Goal: Check status: Check status

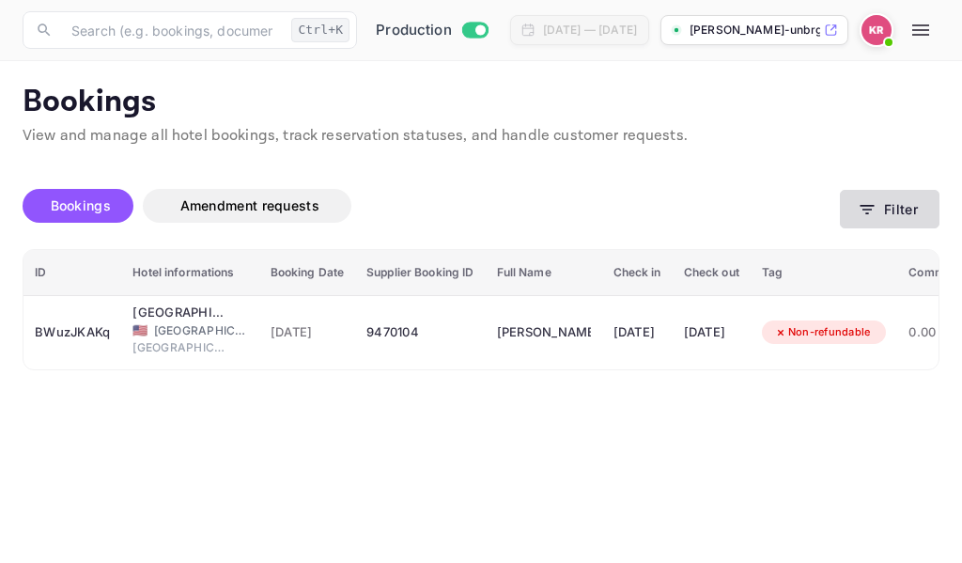
click at [870, 211] on icon "button" at bounding box center [866, 209] width 19 height 19
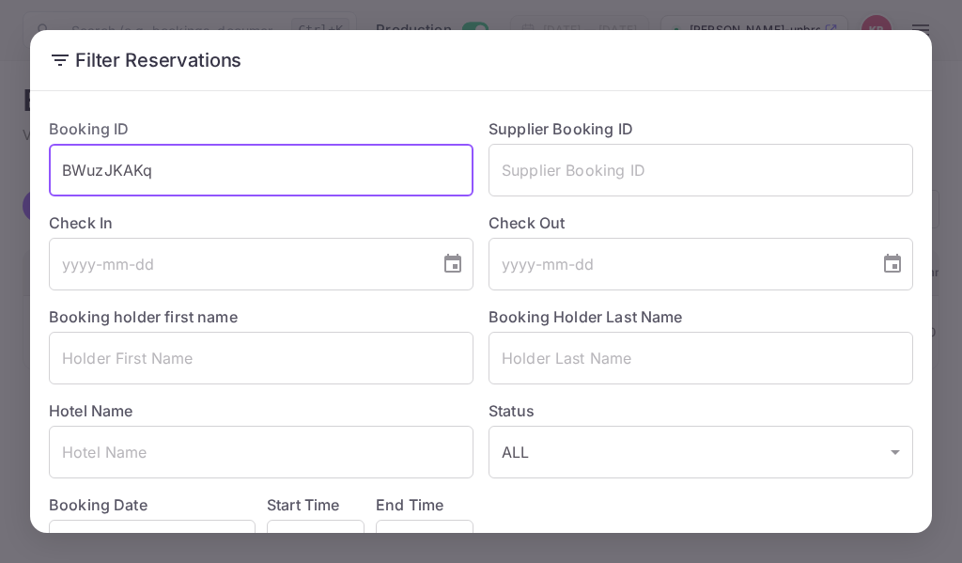
drag, startPoint x: 156, startPoint y: 171, endPoint x: 67, endPoint y: 167, distance: 89.3
click at [67, 167] on input "BWuzJKAKq" at bounding box center [261, 170] width 424 height 53
paste input "Pe5p1Jyxe"
click at [62, 175] on input "Pe5p1Jyxe" at bounding box center [261, 170] width 424 height 53
click at [165, 163] on input "Pe5p1Jyxe" at bounding box center [261, 170] width 424 height 53
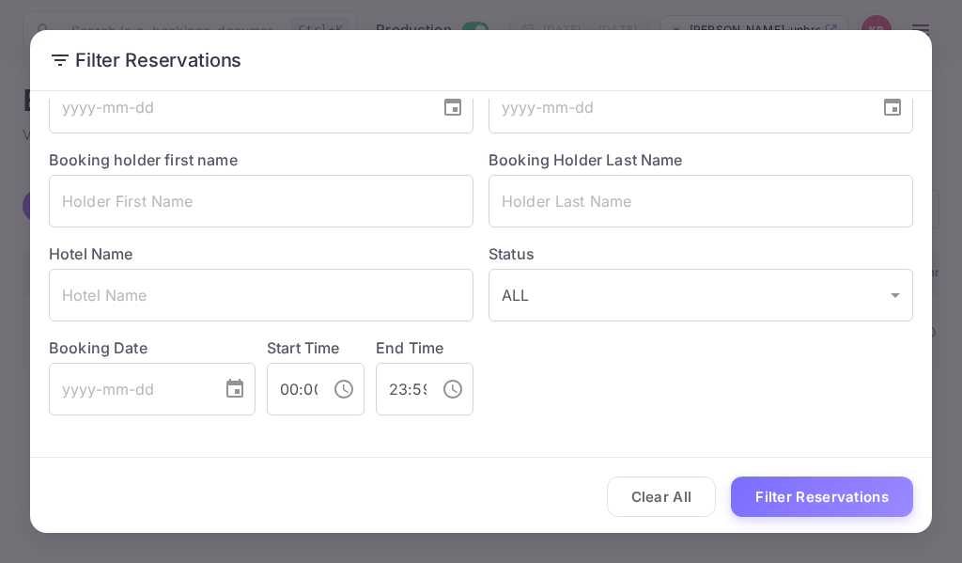
scroll to position [160, 0]
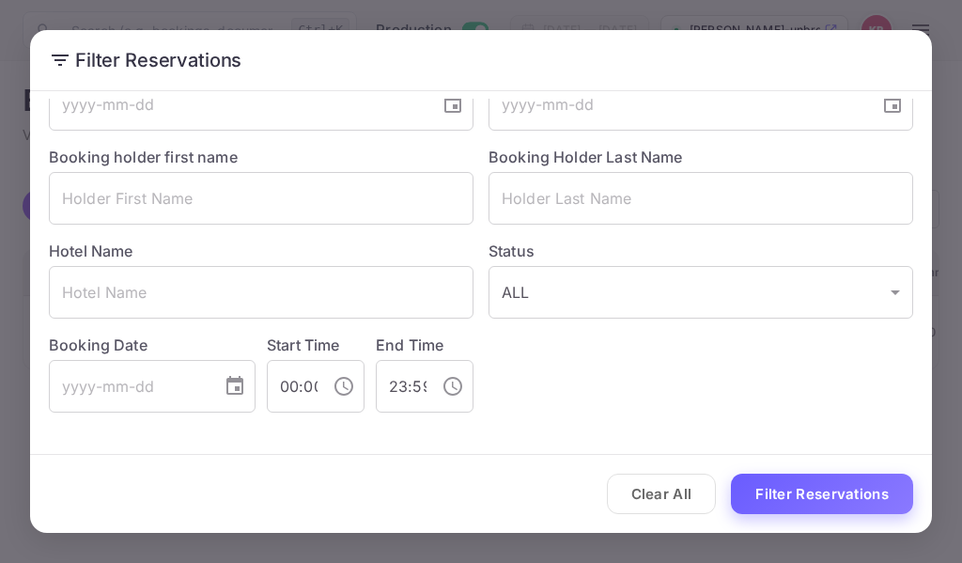
type input "Pe5p1Jyxe"
click at [760, 490] on button "Filter Reservations" at bounding box center [822, 493] width 182 height 40
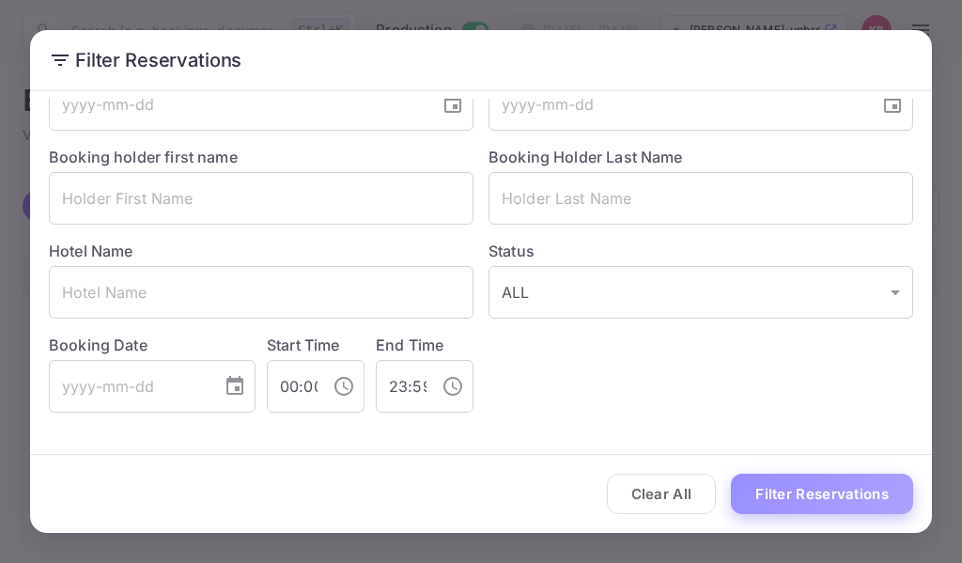
click at [761, 490] on button "Filter Reservations" at bounding box center [822, 493] width 182 height 40
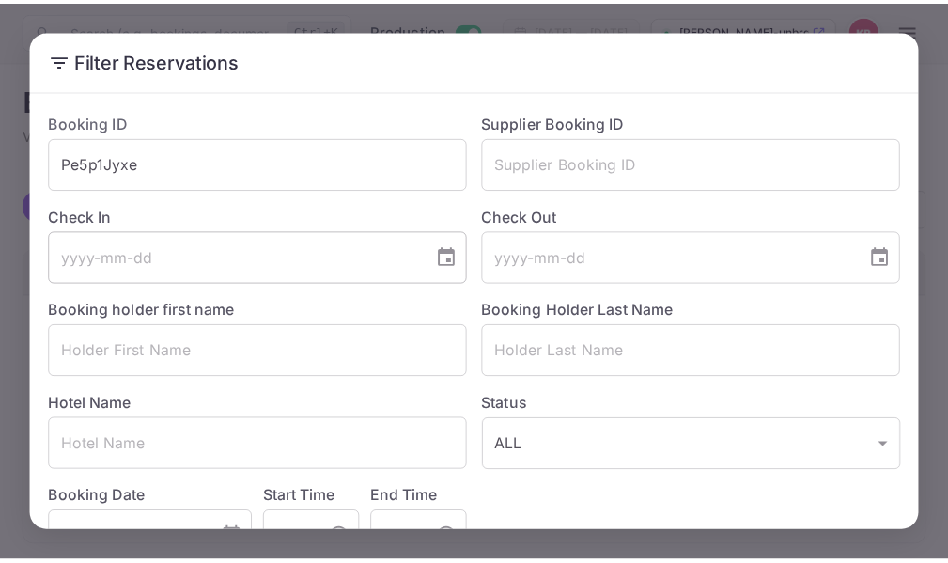
scroll to position [0, 0]
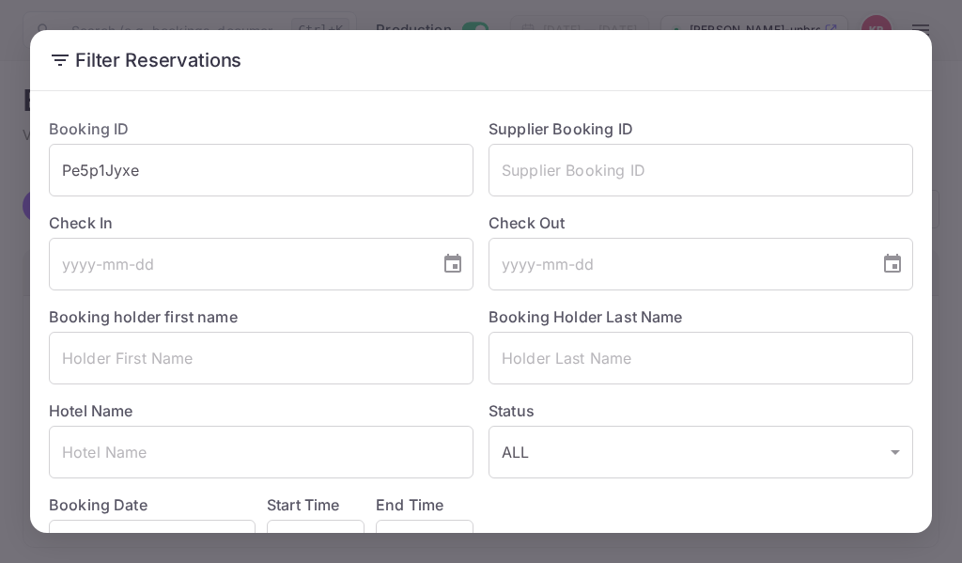
click at [330, 21] on div "Filter Reservations Booking ID Pe5p1Jyxe ​ Supplier Booking ID ​ Check In ​ Che…" at bounding box center [481, 281] width 962 height 563
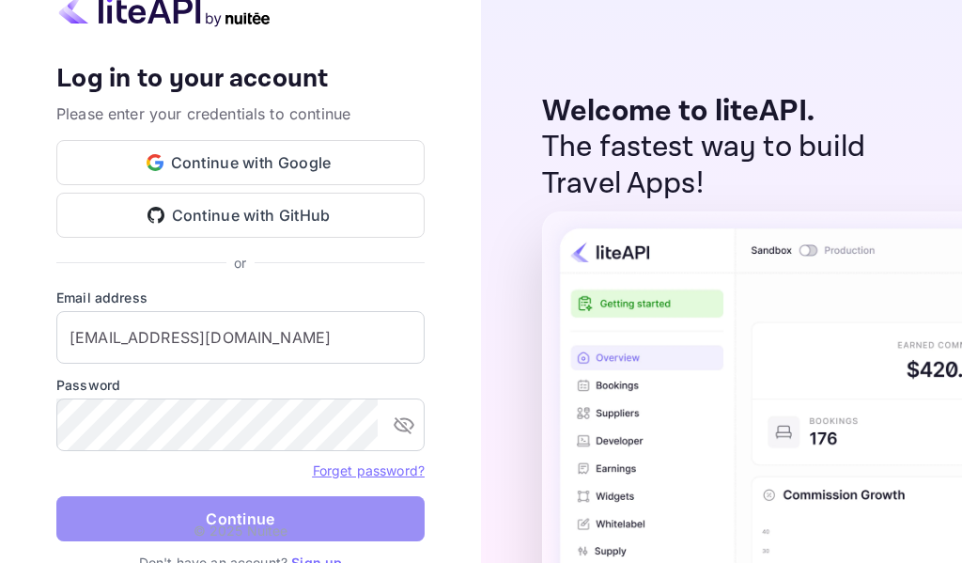
click at [310, 514] on button "Continue" at bounding box center [240, 518] width 368 height 45
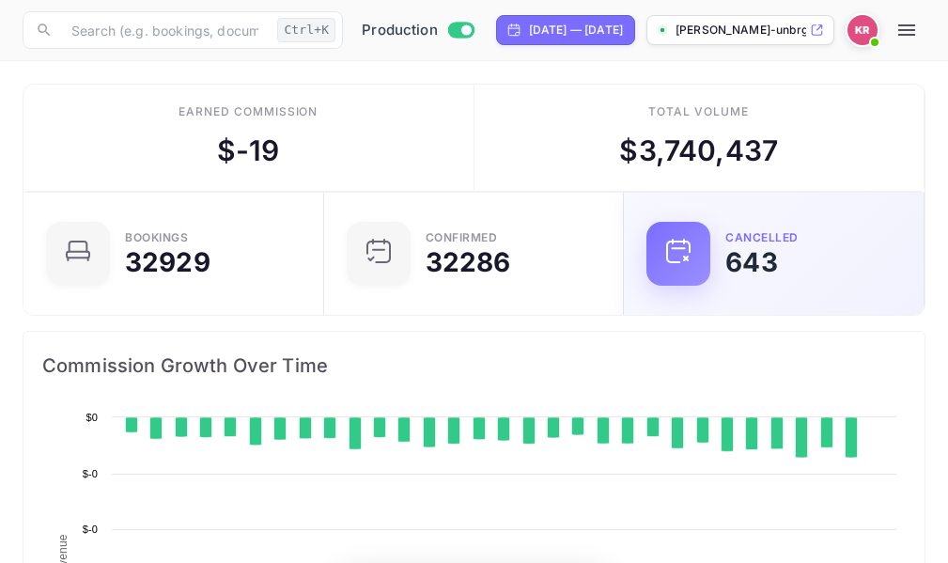
scroll to position [291, 427]
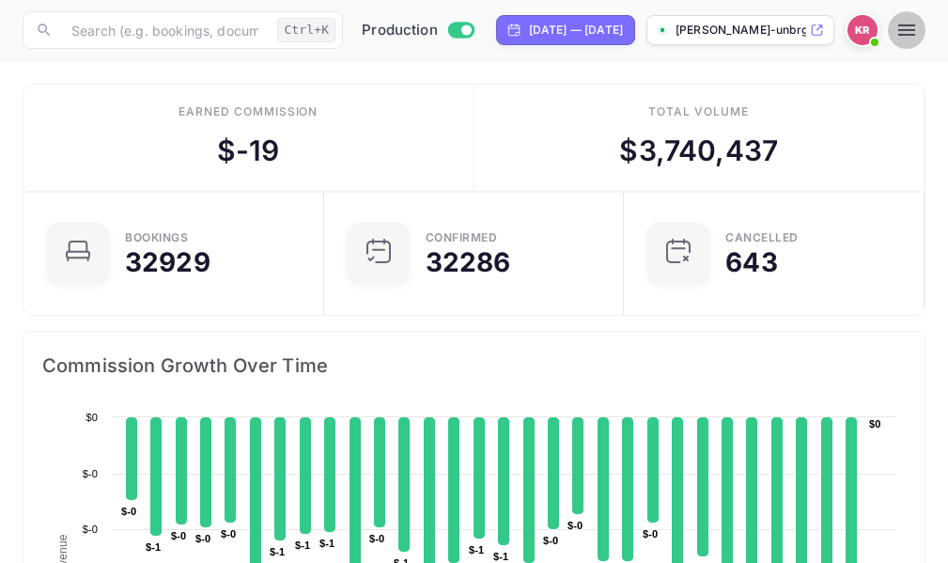
click at [915, 34] on icon "button" at bounding box center [906, 29] width 17 height 11
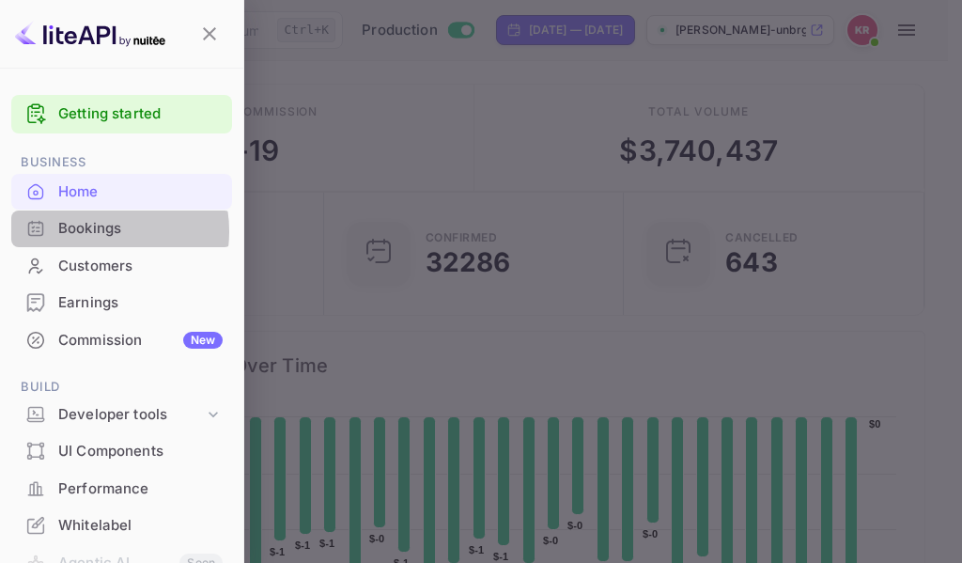
click at [92, 231] on div "Bookings" at bounding box center [140, 229] width 164 height 22
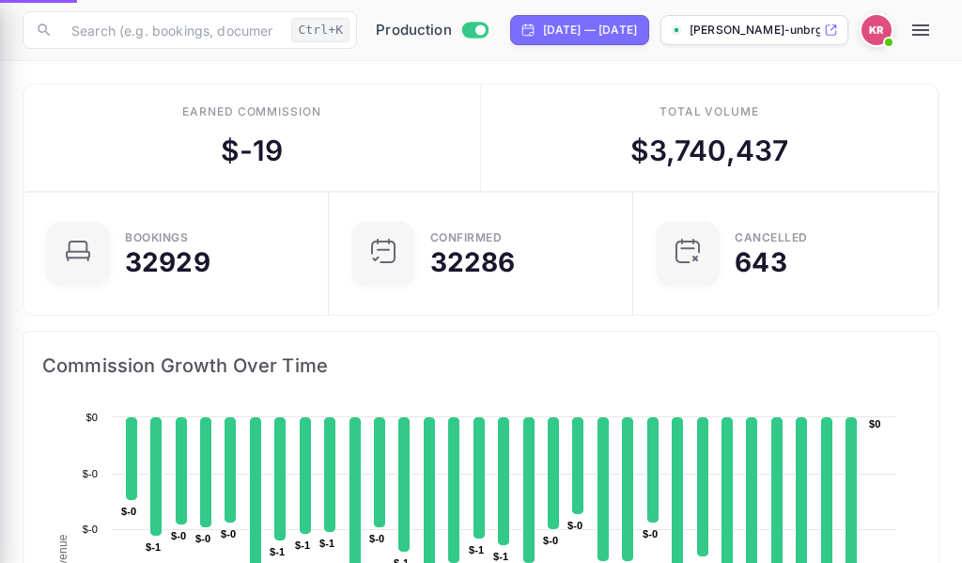
scroll to position [15, 15]
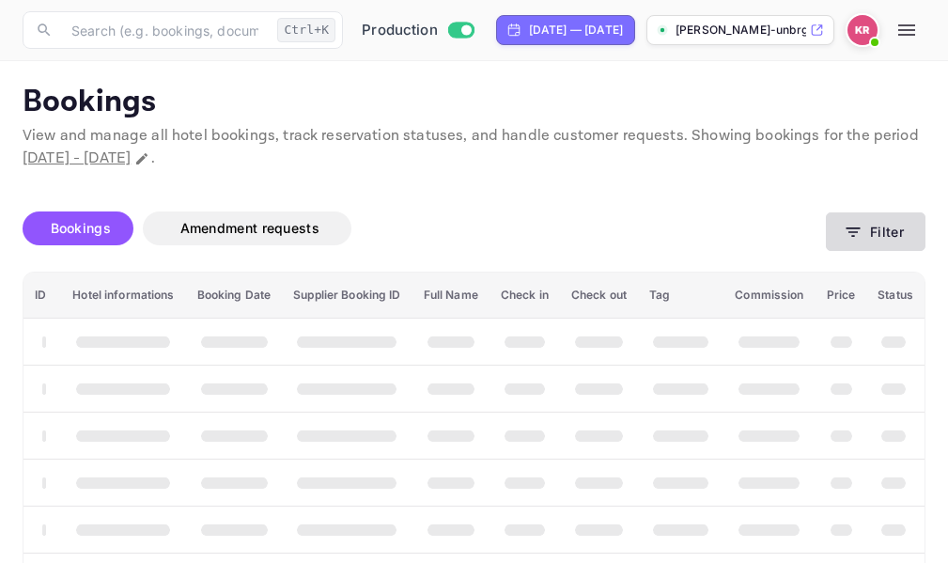
click at [854, 237] on icon "button" at bounding box center [852, 232] width 19 height 19
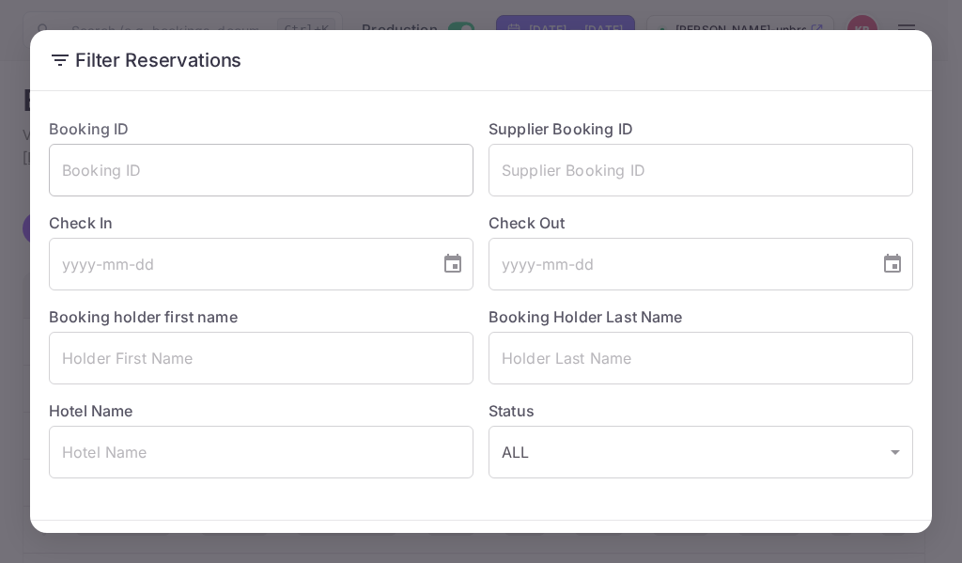
click at [70, 171] on input "text" at bounding box center [261, 170] width 424 height 53
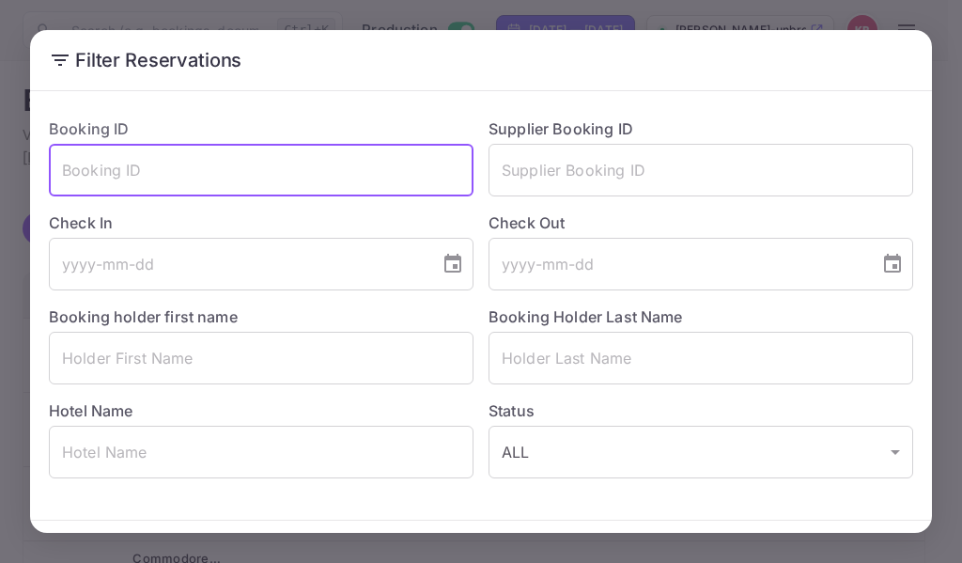
paste input "Pe5p1Jyxe"
click at [59, 177] on input "Pe5p1Jyxe" at bounding box center [261, 170] width 424 height 53
click at [162, 176] on input "Pe5p1Jyxe" at bounding box center [261, 170] width 424 height 53
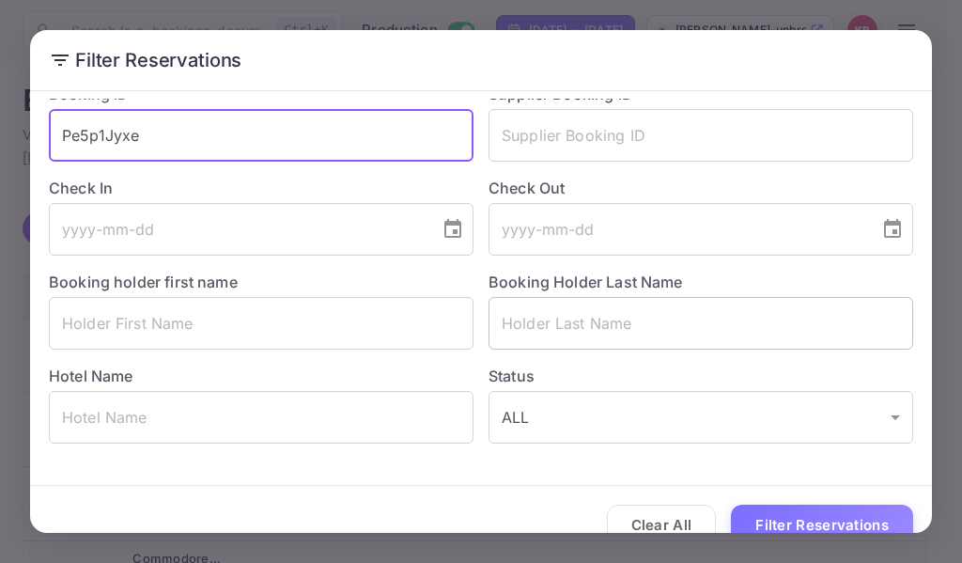
scroll to position [66, 0]
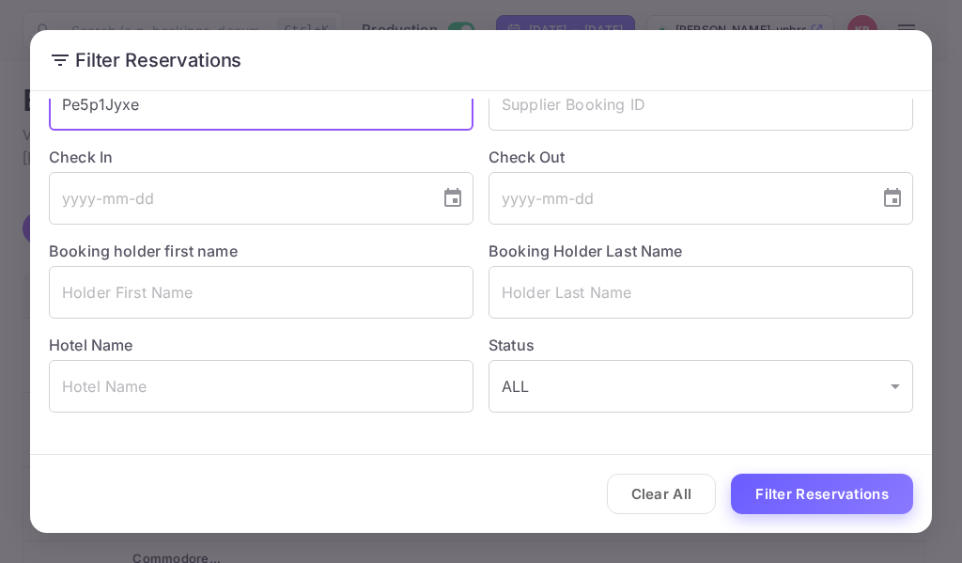
type input "Pe5p1Jyxe"
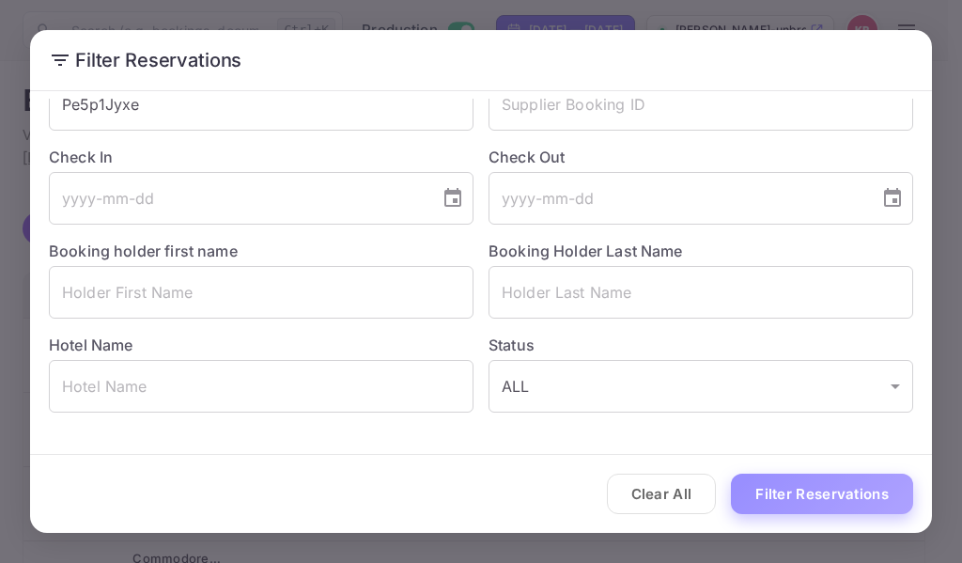
click at [769, 495] on button "Filter Reservations" at bounding box center [822, 493] width 182 height 40
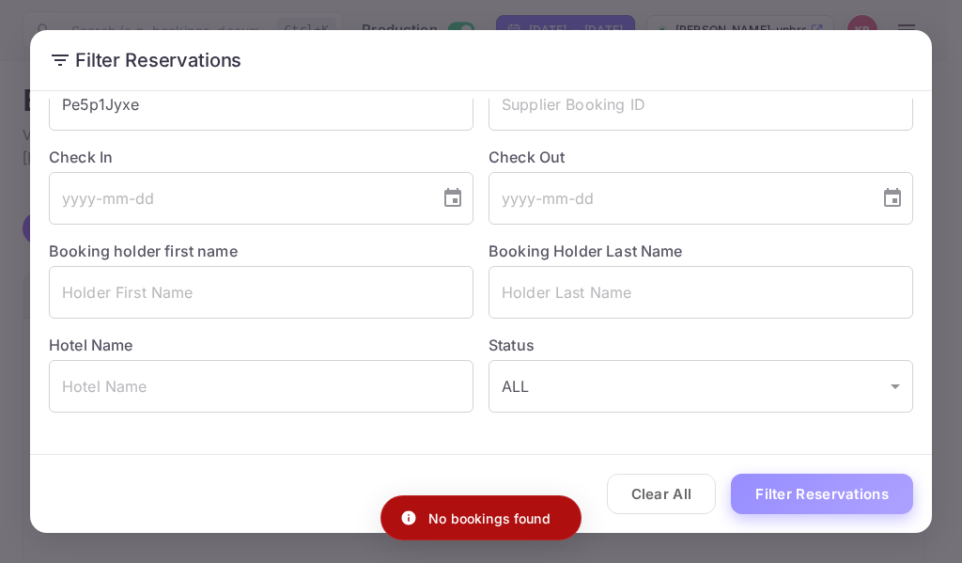
click at [797, 493] on button "Filter Reservations" at bounding box center [822, 493] width 182 height 40
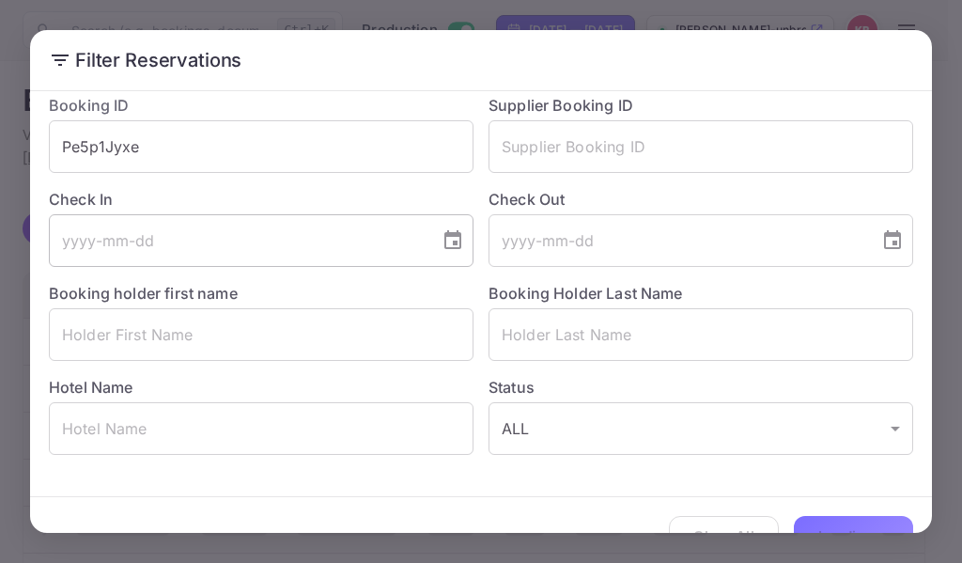
scroll to position [0, 0]
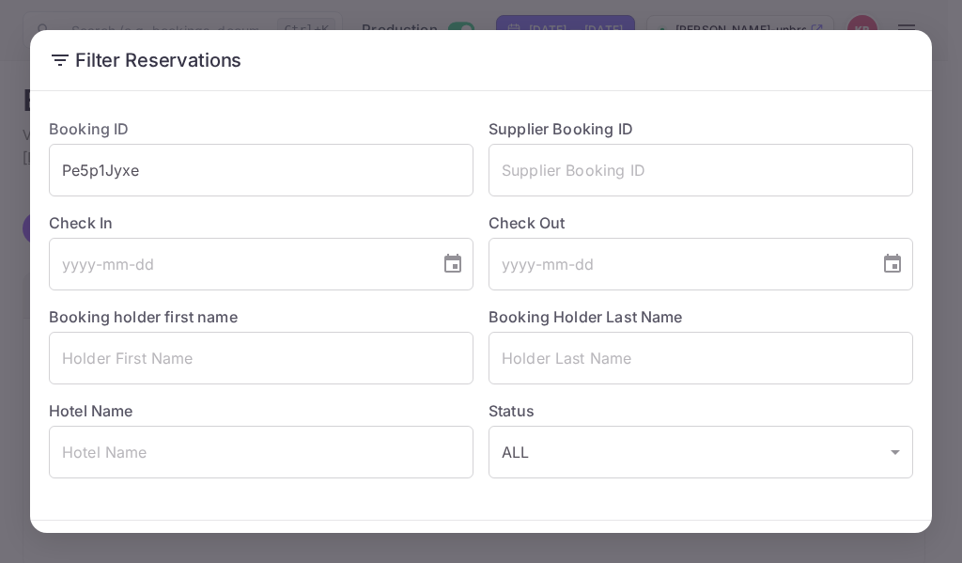
click at [721, 10] on div "Filter Reservations Booking ID Pe5p1Jyxe ​ Supplier Booking ID ​ Check In ​ Che…" at bounding box center [481, 281] width 962 height 563
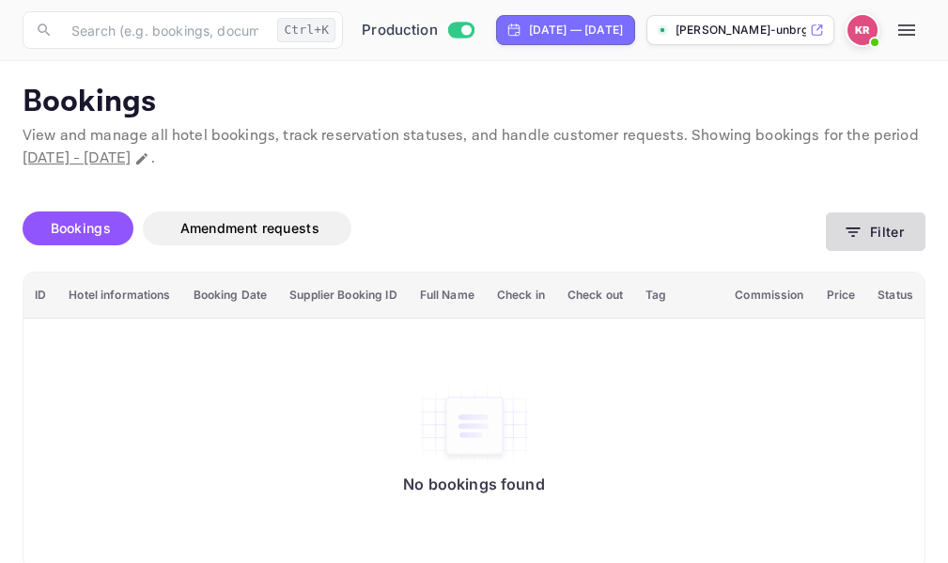
click at [853, 237] on icon "button" at bounding box center [852, 232] width 19 height 19
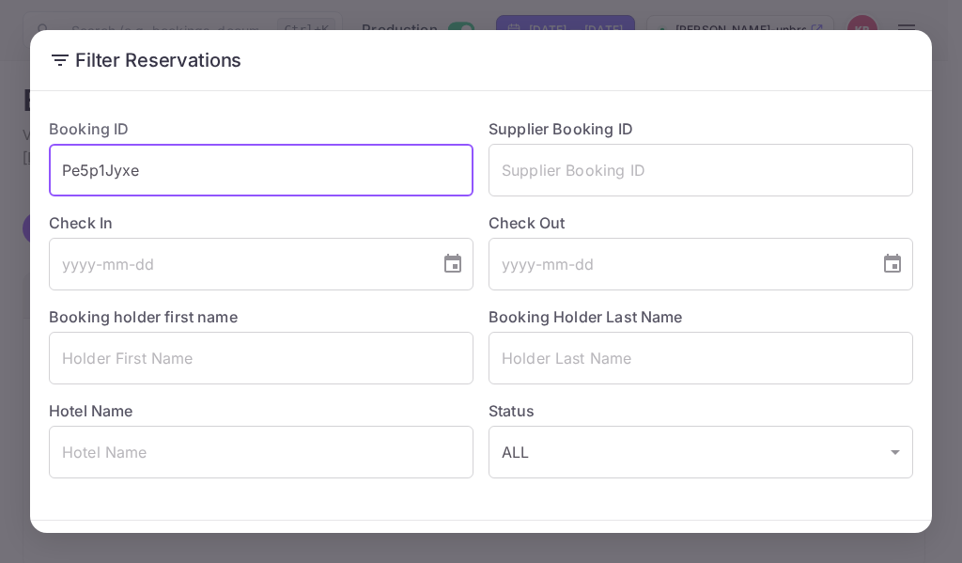
click at [59, 175] on input "Pe5p1Jyxe" at bounding box center [261, 170] width 424 height 53
click at [146, 167] on input "Pe5p1Jyxe" at bounding box center [261, 170] width 424 height 53
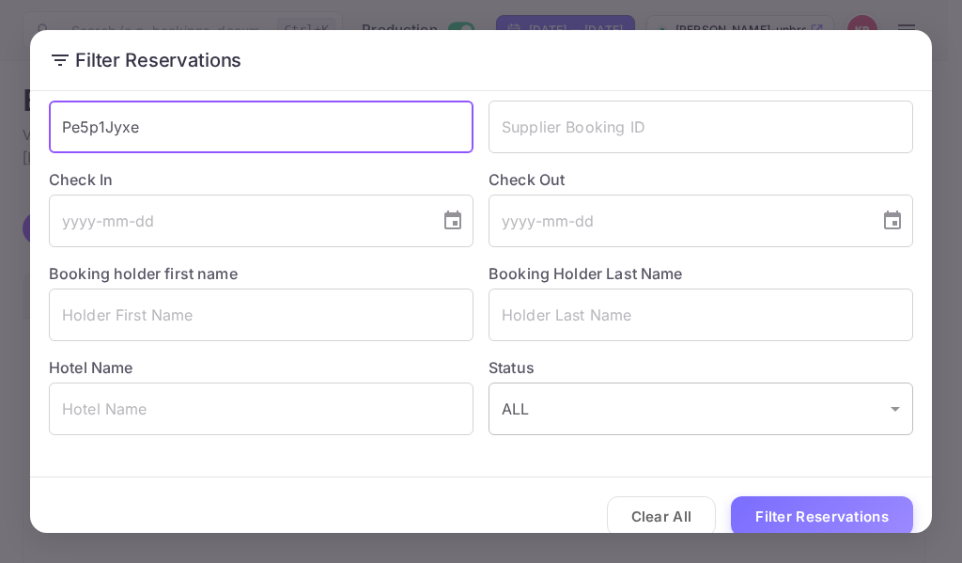
scroll to position [66, 0]
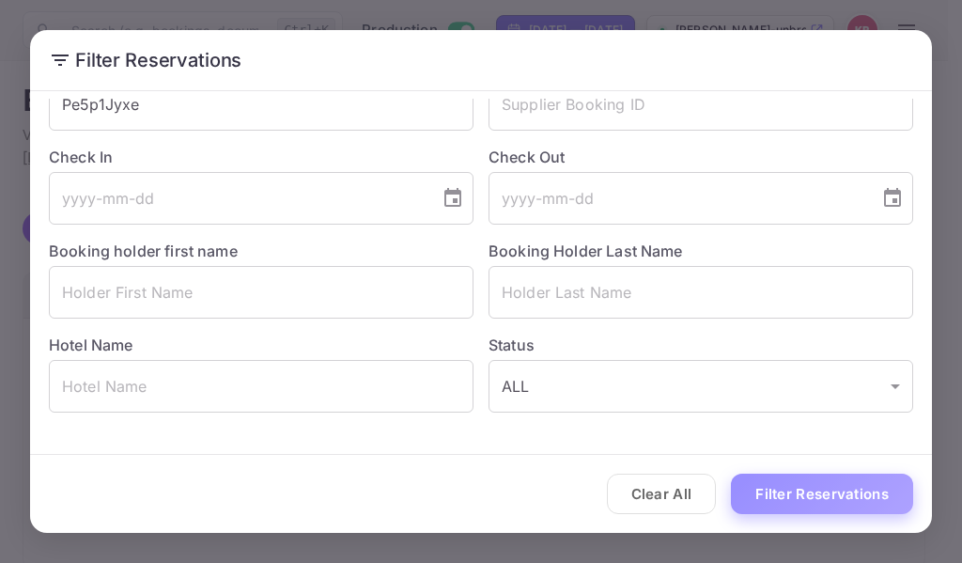
click at [827, 490] on button "Filter Reservations" at bounding box center [822, 493] width 182 height 40
click at [762, 8] on div "Filter Reservations Booking ID Pe5p1Jyxe ​ Supplier Booking ID ​ Check In ​ Che…" at bounding box center [481, 281] width 962 height 563
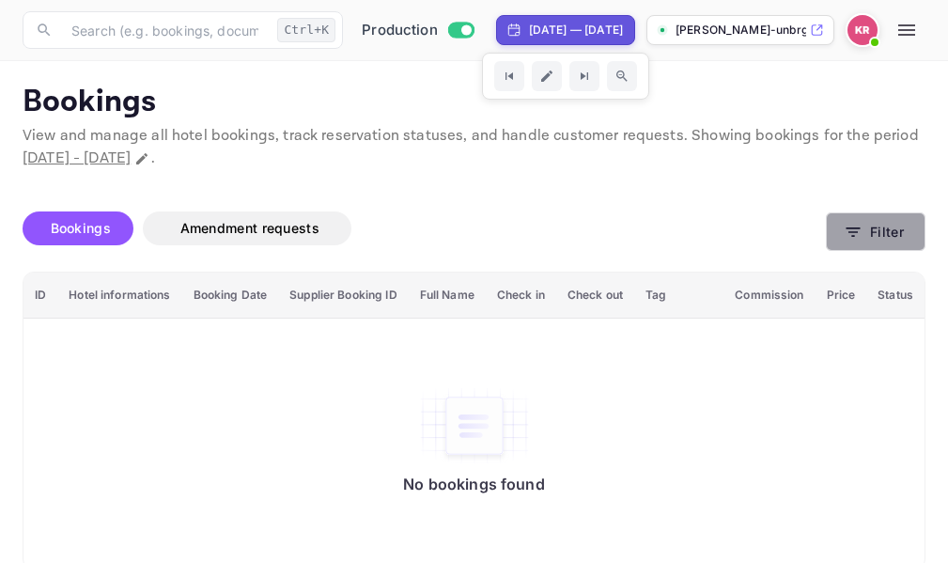
click at [856, 229] on icon "button" at bounding box center [852, 232] width 19 height 19
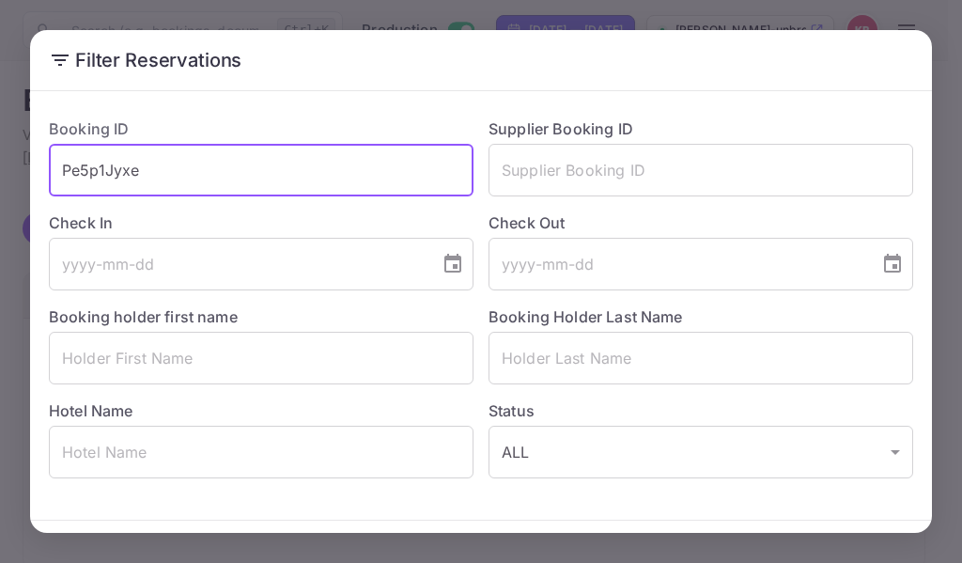
drag, startPoint x: 136, startPoint y: 172, endPoint x: 66, endPoint y: 167, distance: 70.6
click at [66, 167] on input "Pe5p1Jyxe" at bounding box center [261, 170] width 424 height 53
paste input "_rJdwrbwO"
click at [59, 175] on input "_rJdwrbwO" at bounding box center [261, 170] width 424 height 53
click at [157, 173] on input "_rJdwrbwO" at bounding box center [261, 170] width 424 height 53
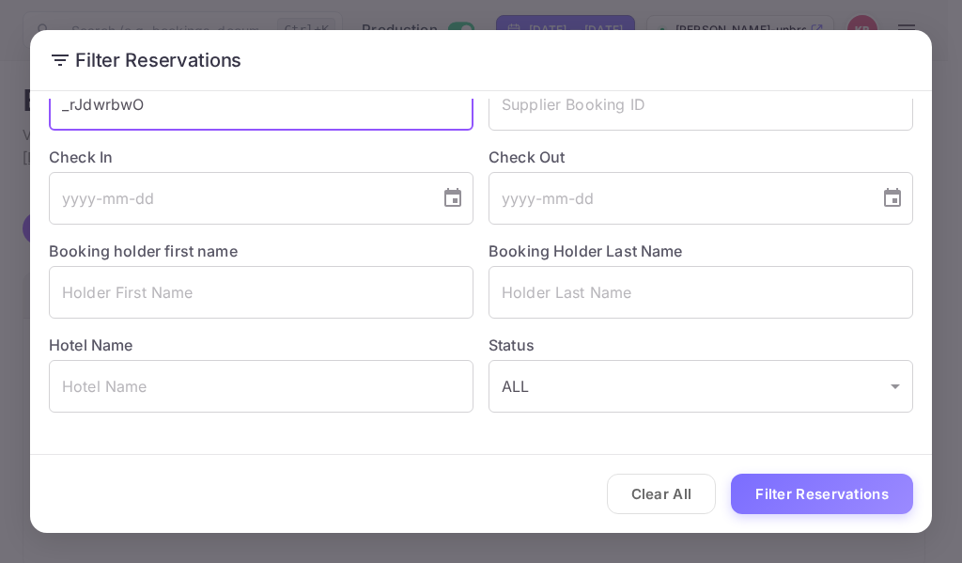
type input "_rJdwrbwO"
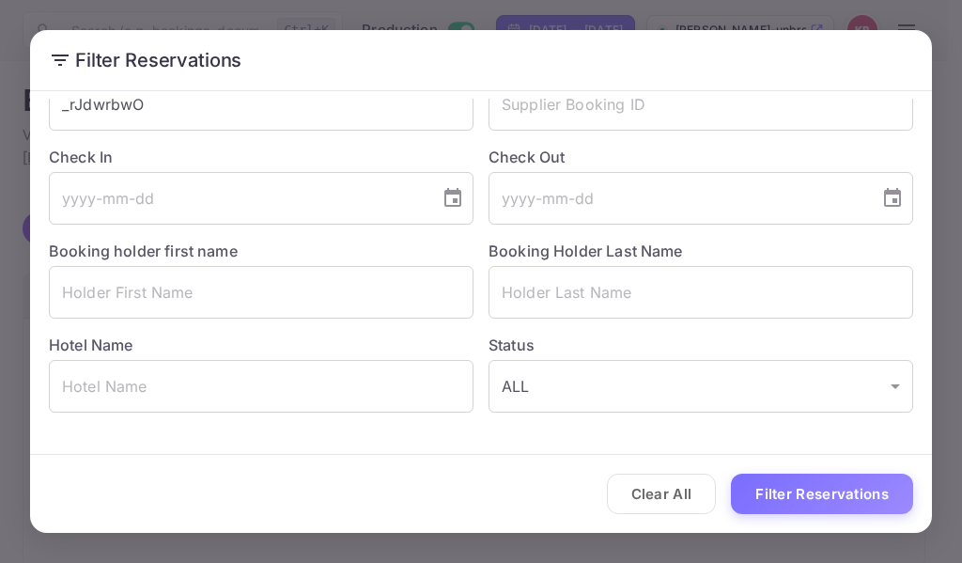
click at [759, 470] on div "Clear All Filter Reservations" at bounding box center [481, 494] width 902 height 78
click at [773, 493] on button "Filter Reservations" at bounding box center [822, 493] width 182 height 40
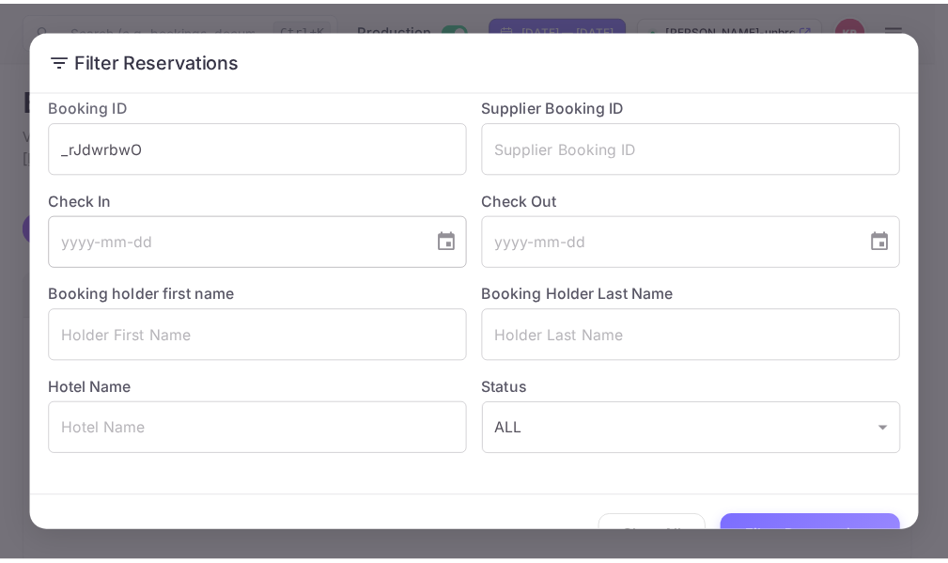
scroll to position [0, 0]
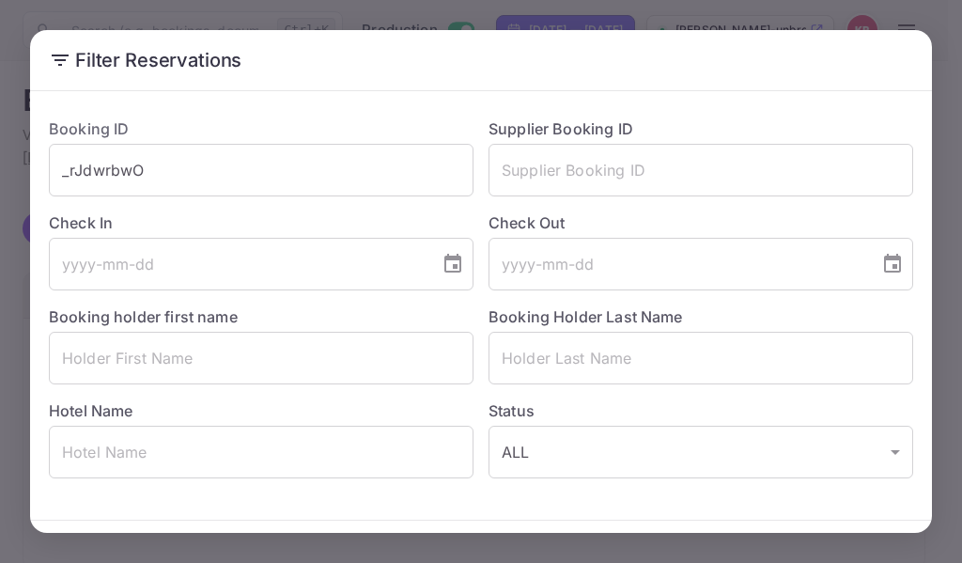
click at [769, 21] on div "Filter Reservations Booking ID _rJdwrbwO ​ Supplier Booking ID ​ Check In ​ Che…" at bounding box center [481, 281] width 962 height 563
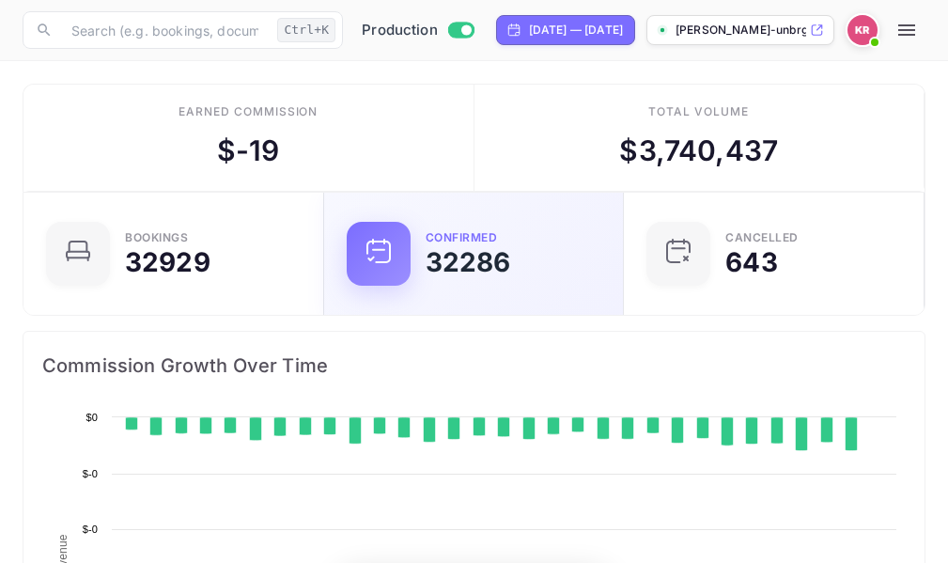
scroll to position [291, 427]
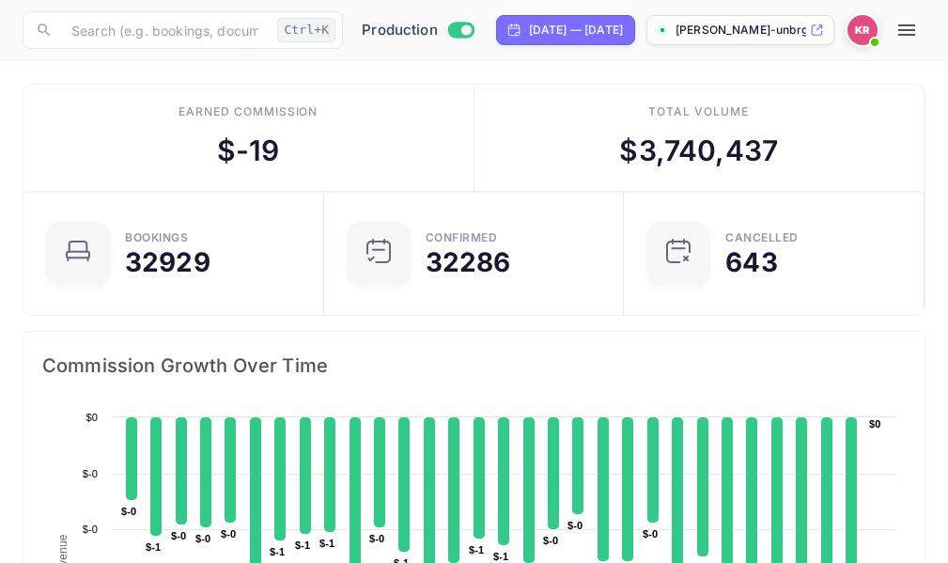
click at [909, 19] on icon "button" at bounding box center [906, 30] width 23 height 23
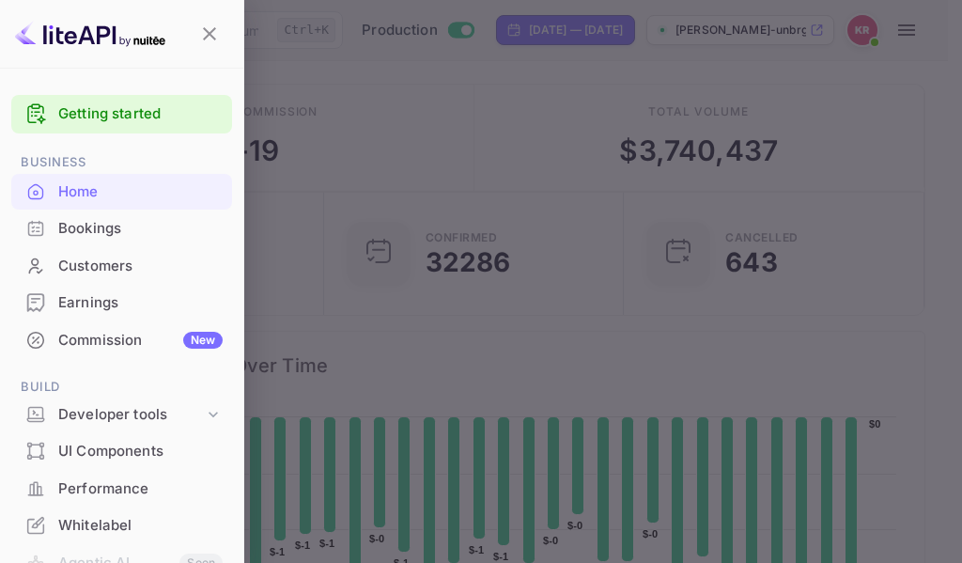
click at [86, 231] on div "Bookings" at bounding box center [140, 229] width 164 height 22
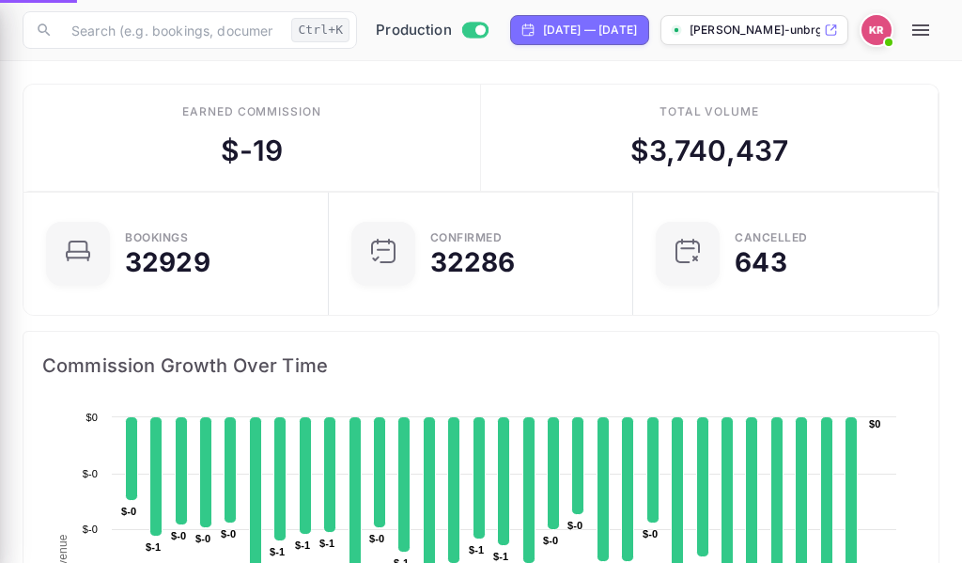
scroll to position [15, 15]
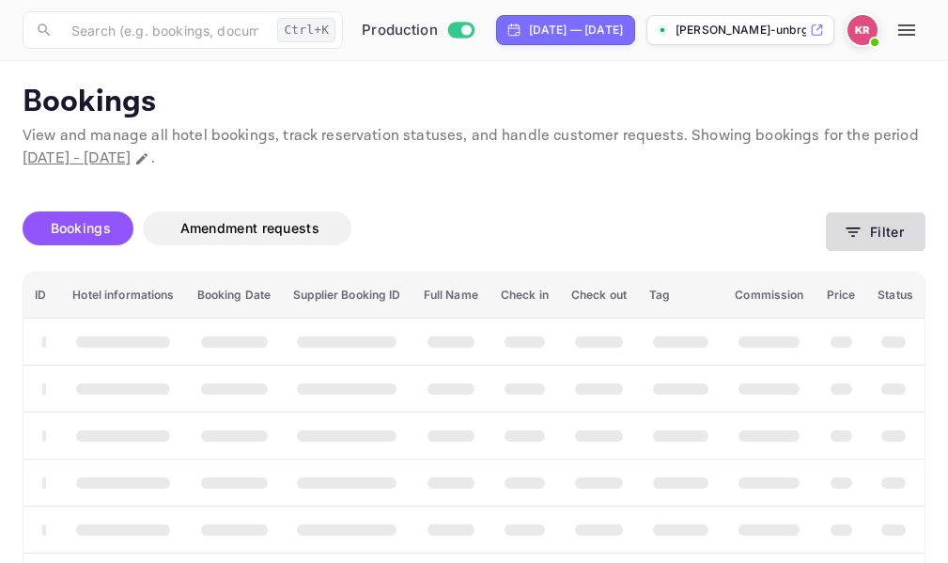
click at [850, 226] on icon "button" at bounding box center [852, 232] width 19 height 19
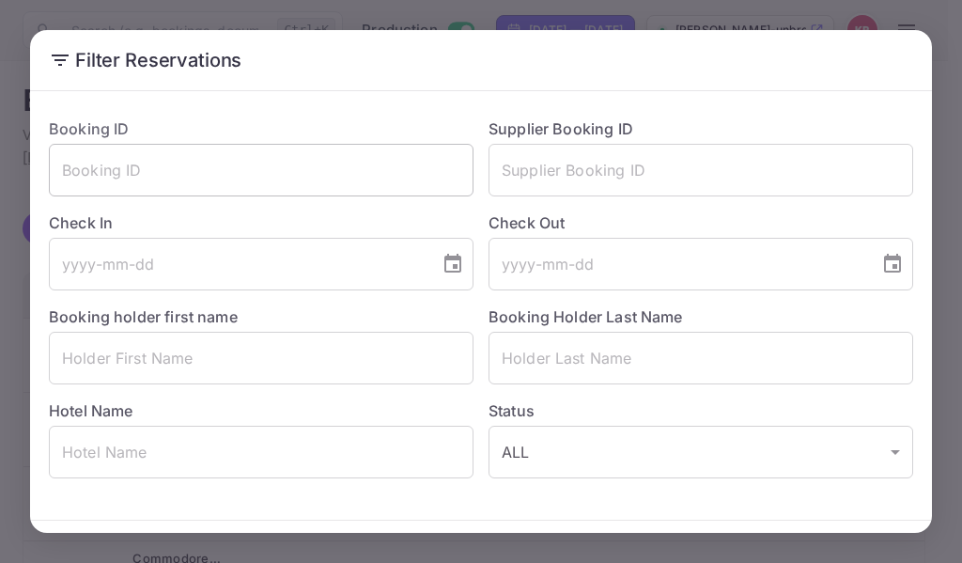
click at [83, 180] on input "text" at bounding box center [261, 170] width 424 height 53
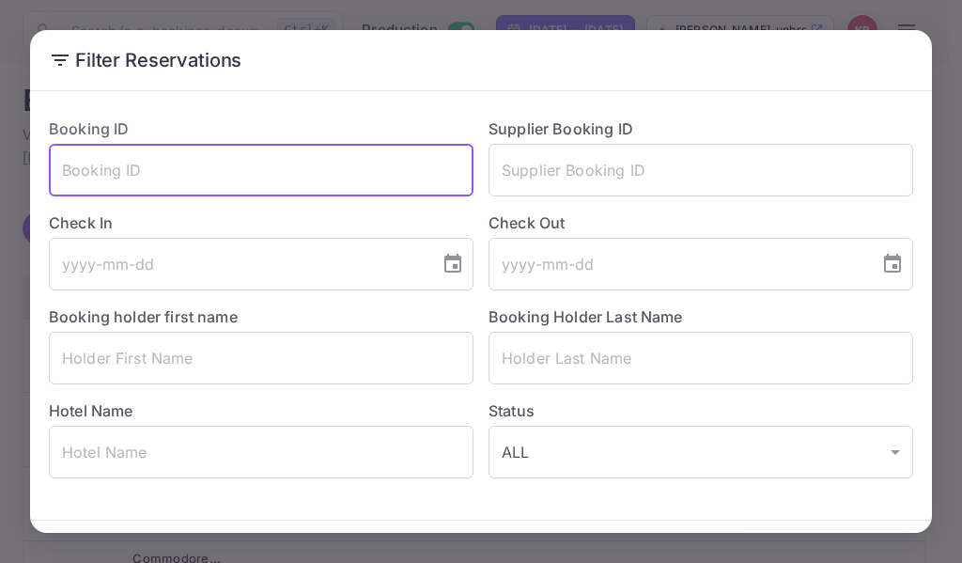
paste input "_rJdwrbwO"
click at [55, 175] on input "_rJdwrbwO" at bounding box center [261, 170] width 424 height 53
click at [157, 182] on input "_rJdwrbwO" at bounding box center [261, 170] width 424 height 53
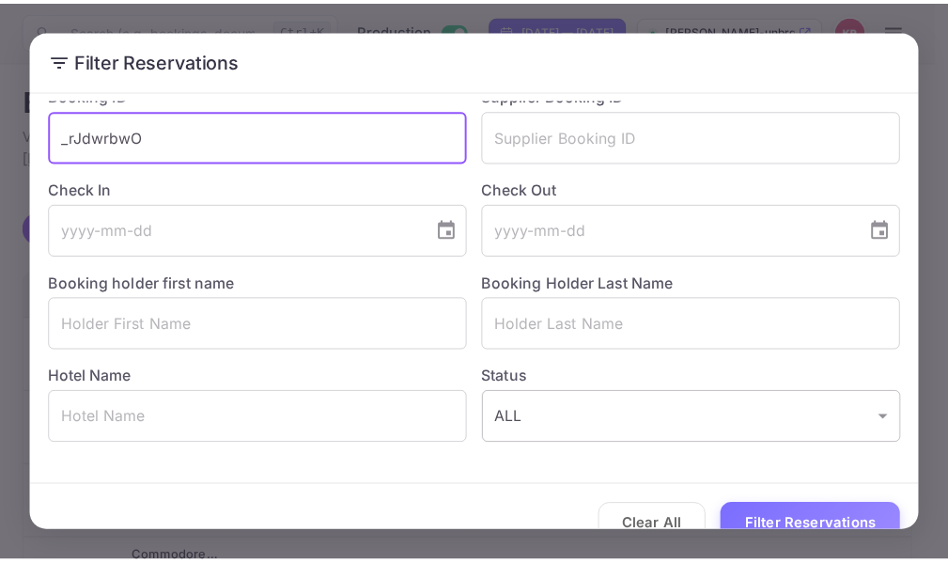
scroll to position [66, 0]
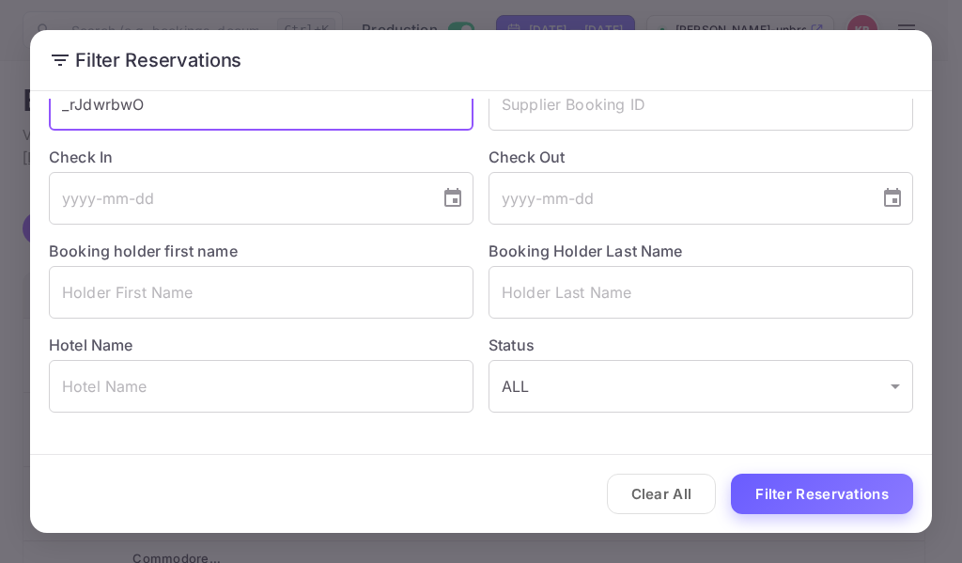
type input "_rJdwrbwO"
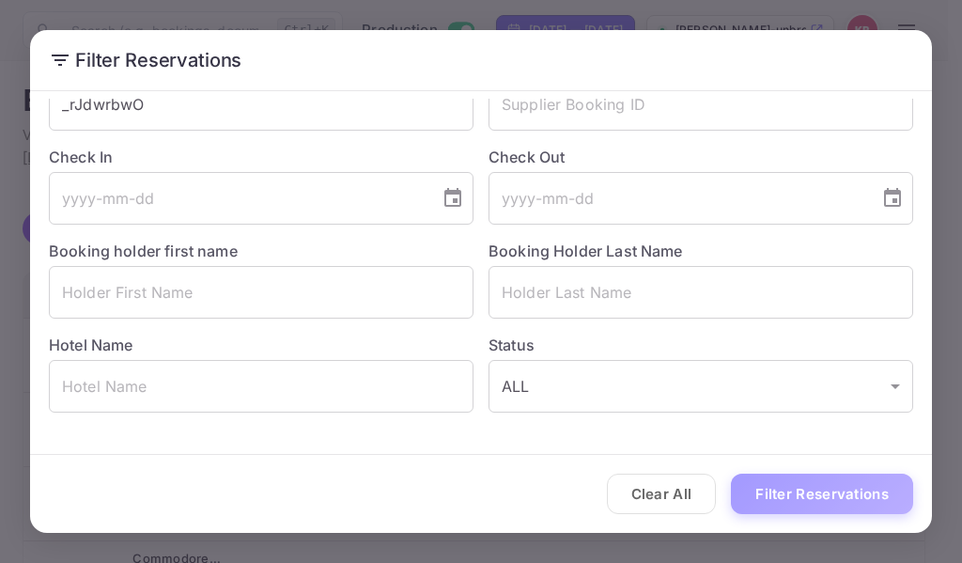
click at [809, 486] on button "Filter Reservations" at bounding box center [822, 493] width 182 height 40
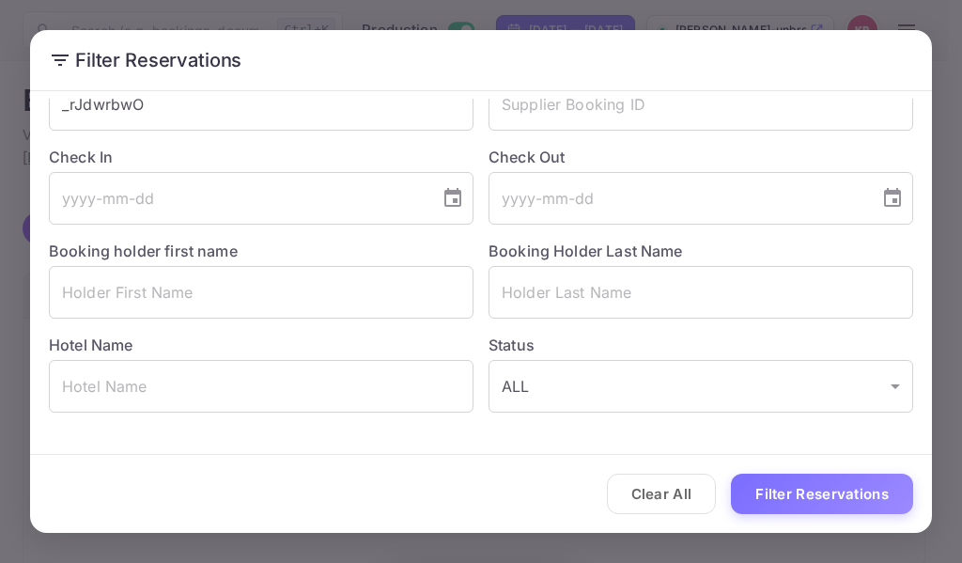
click at [693, 12] on div "Filter Reservations Booking ID _rJdwrbwO ​ Supplier Booking ID ​ Check In ​ Che…" at bounding box center [481, 281] width 962 height 563
